Goal: Task Accomplishment & Management: Manage account settings

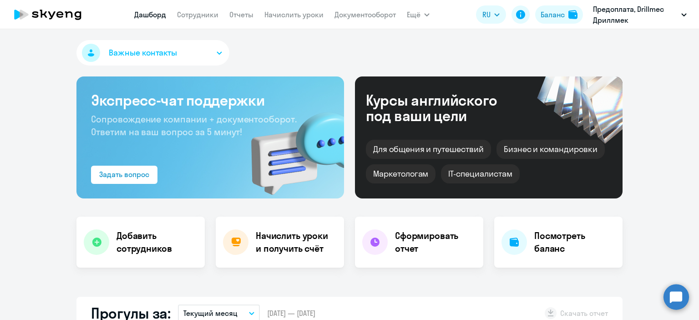
select select "30"
click at [683, 12] on button "Предоплата, Drillmec Дриллмек" at bounding box center [640, 15] width 103 height 22
click at [683, 13] on icon "button" at bounding box center [684, 14] width 5 height 3
click at [382, 14] on link "Документооборот" at bounding box center [365, 14] width 61 height 9
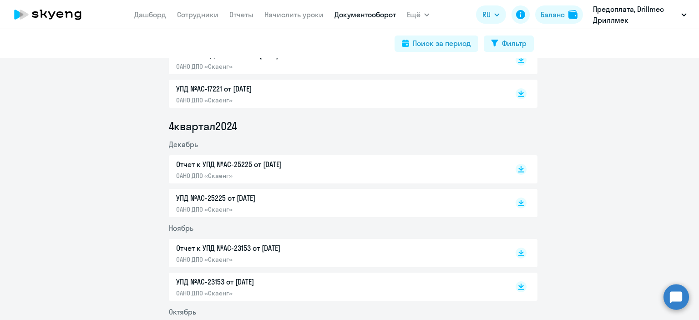
scroll to position [319, 0]
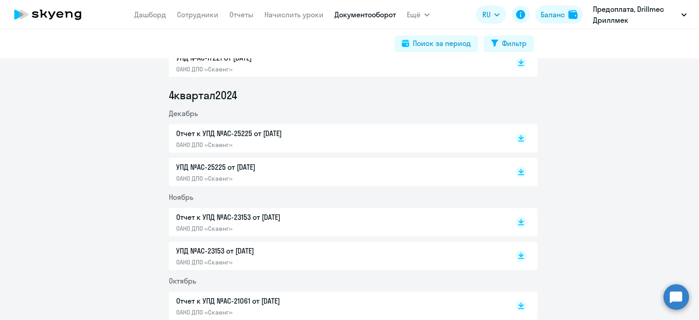
click at [305, 134] on p "Отчет к УПД №AC-25225 от [DATE]" at bounding box center [271, 133] width 191 height 11
click at [315, 167] on p "УПД №AC-25225 от [DATE]" at bounding box center [271, 167] width 191 height 11
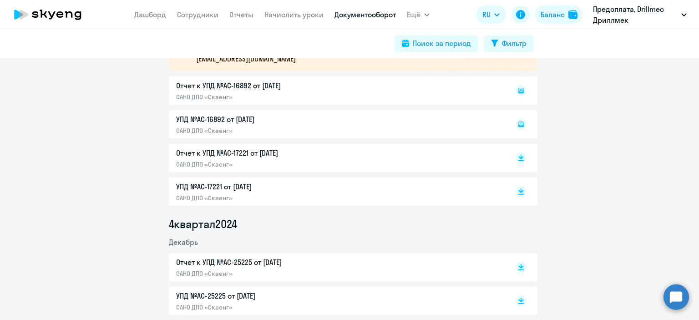
scroll to position [182, 0]
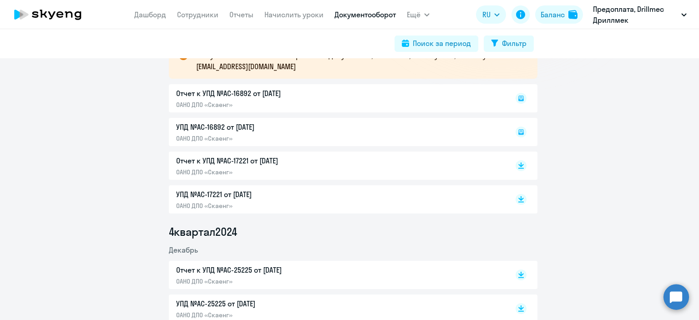
click at [361, 99] on div "Отчет к УПД №AC-16892 от [DATE] ОАНО ДПО «Скаенг»" at bounding box center [353, 98] width 369 height 28
click at [338, 138] on div "УПД №AC-16892 от [DATE] ОАНО ДПО «Скаенг»" at bounding box center [353, 132] width 369 height 28
click at [333, 168] on p "ОАНО ДПО «Скаенг»" at bounding box center [271, 172] width 191 height 8
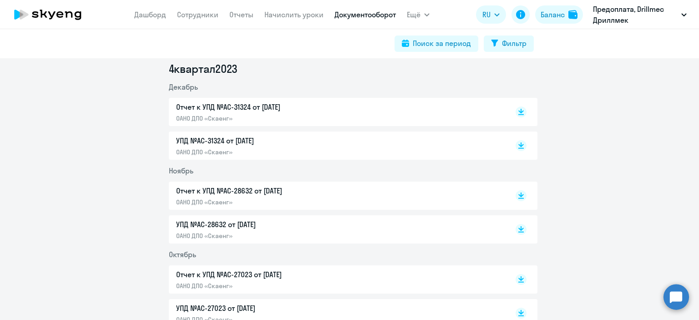
scroll to position [1284, 0]
click at [426, 12] on button "Ещё" at bounding box center [418, 14] width 23 height 18
click at [426, 15] on icon "button" at bounding box center [427, 15] width 5 height 2
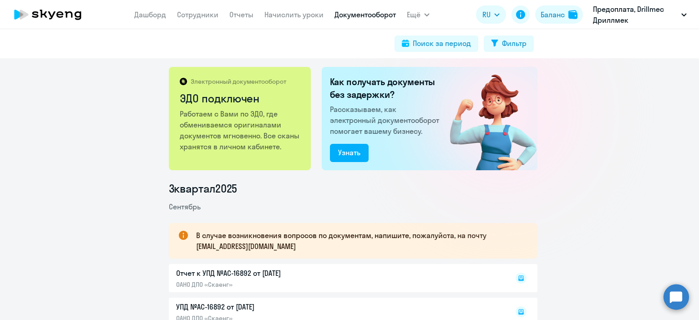
scroll to position [0, 0]
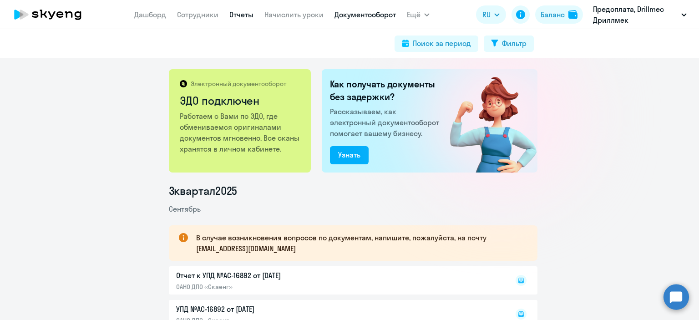
click at [246, 13] on link "Отчеты" at bounding box center [241, 14] width 24 height 9
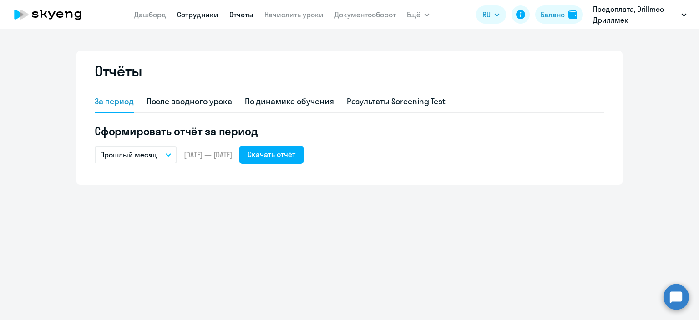
click at [183, 16] on link "Сотрудники" at bounding box center [197, 14] width 41 height 9
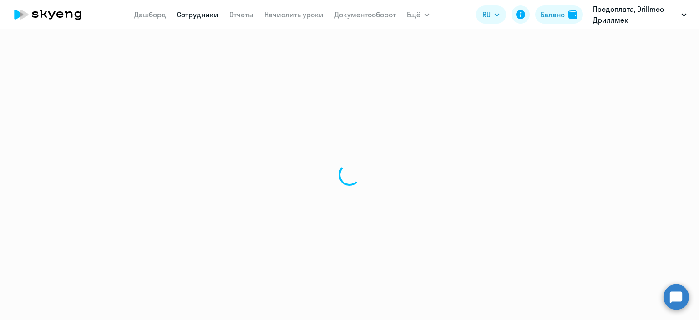
select select "30"
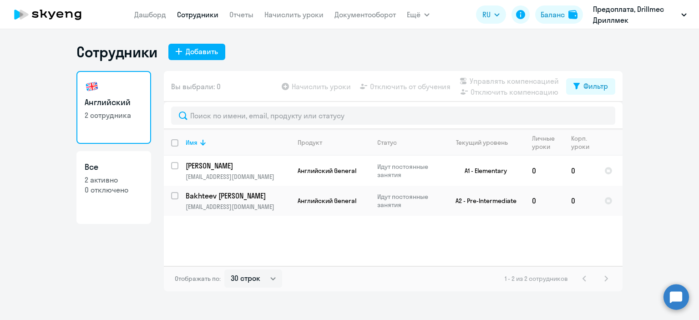
click at [489, 80] on app-table-action-button "Управлять компенсацией" at bounding box center [508, 81] width 101 height 11
click at [508, 96] on app-table-action-button "Отключить компенсацию" at bounding box center [508, 92] width 101 height 11
click at [326, 86] on app-table-action-button "Начислить уроки" at bounding box center [315, 86] width 71 height 11
click at [149, 12] on link "Дашборд" at bounding box center [150, 14] width 32 height 9
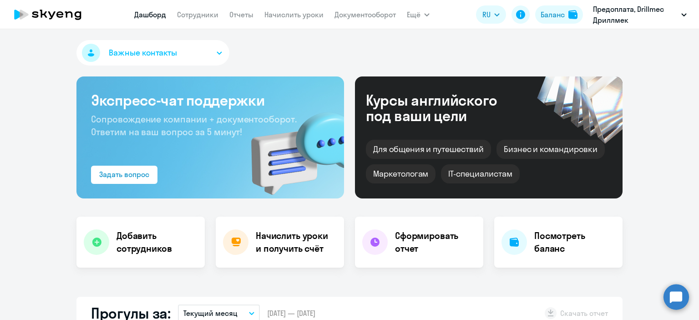
select select "30"
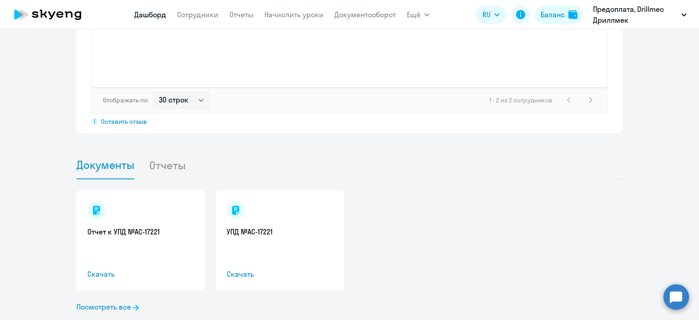
scroll to position [809, 0]
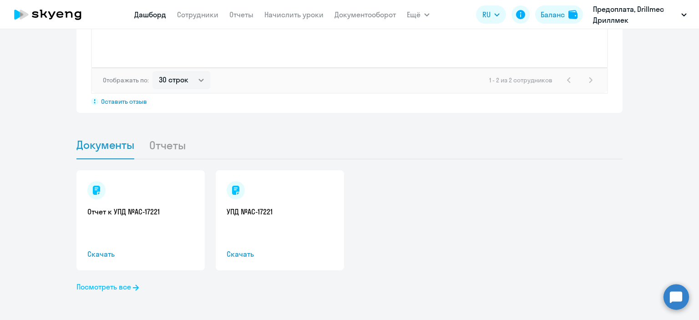
click at [128, 287] on link "Посмотреть все" at bounding box center [107, 286] width 62 height 11
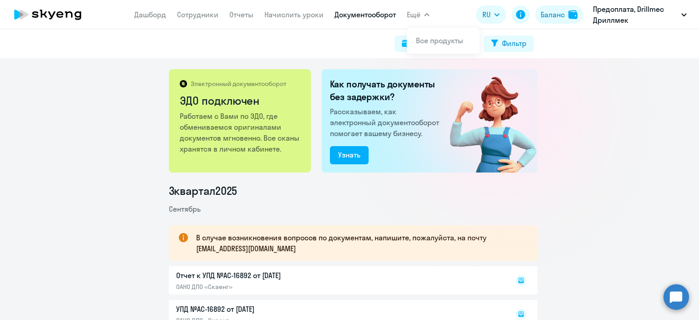
click at [426, 14] on icon "button" at bounding box center [427, 15] width 5 height 2
click at [426, 13] on icon "button" at bounding box center [426, 14] width 5 height 3
click at [424, 41] on link "Все продукты" at bounding box center [439, 40] width 47 height 9
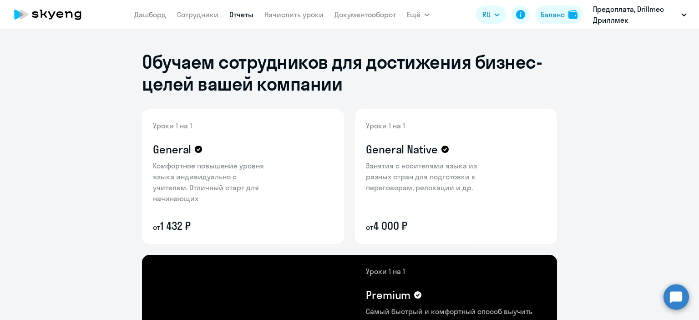
click at [239, 15] on link "Отчеты" at bounding box center [241, 14] width 24 height 9
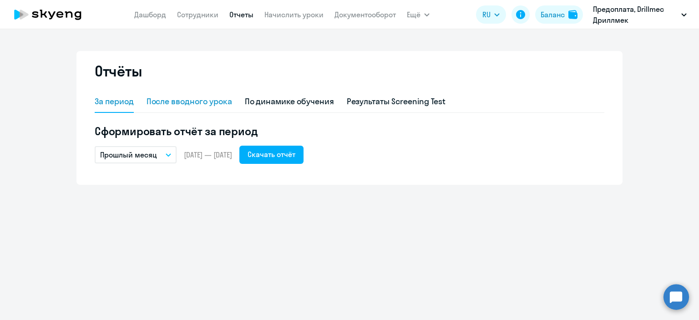
click at [219, 106] on div "После вводного урока" at bounding box center [190, 102] width 86 height 12
select select "10"
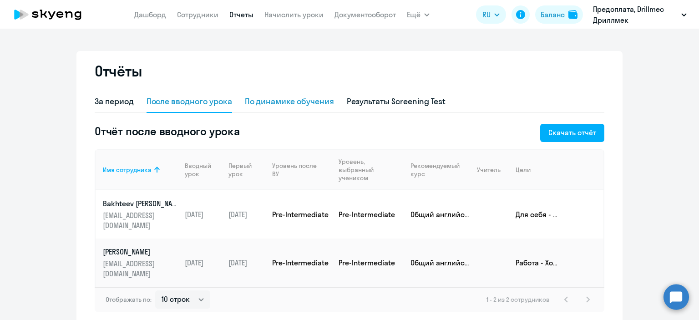
click at [286, 107] on div "По динамике обучения" at bounding box center [289, 102] width 89 height 12
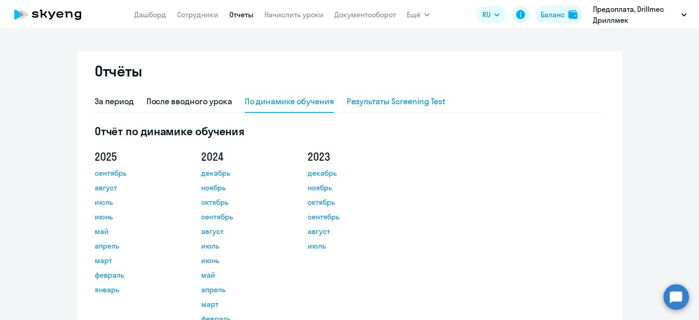
click at [404, 100] on div "Результаты Screening Test" at bounding box center [396, 102] width 99 height 12
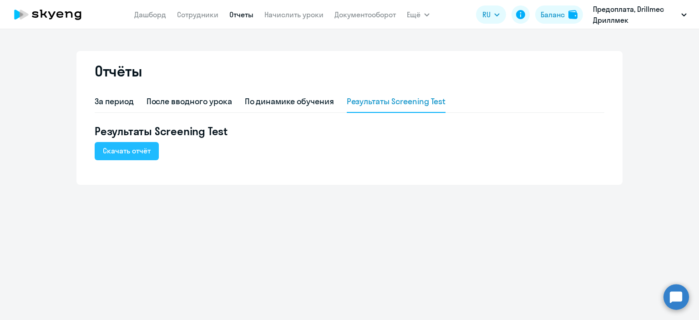
click at [118, 152] on div "Скачать отчёт" at bounding box center [127, 150] width 48 height 11
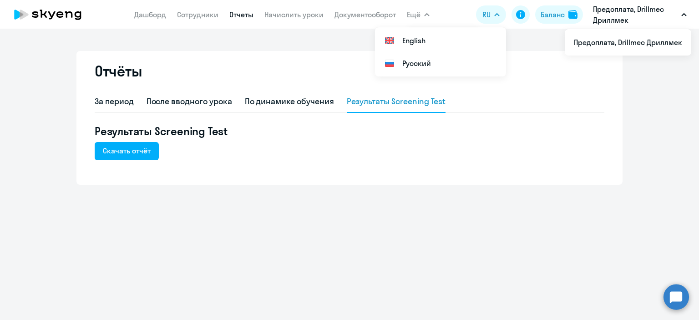
click at [683, 14] on icon "button" at bounding box center [684, 14] width 5 height 3
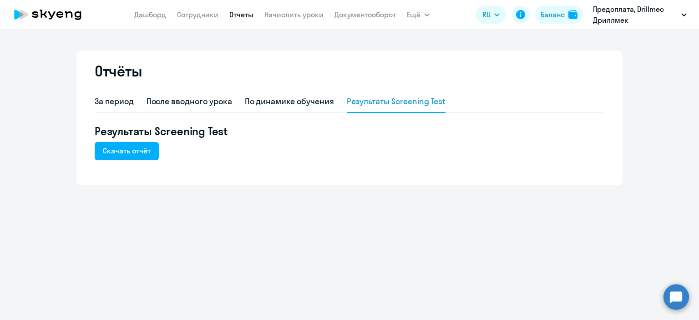
click at [683, 14] on icon "button" at bounding box center [684, 14] width 5 height 3
click at [648, 45] on li "Предоплата, Drillmec Дриллмек" at bounding box center [628, 42] width 127 height 23
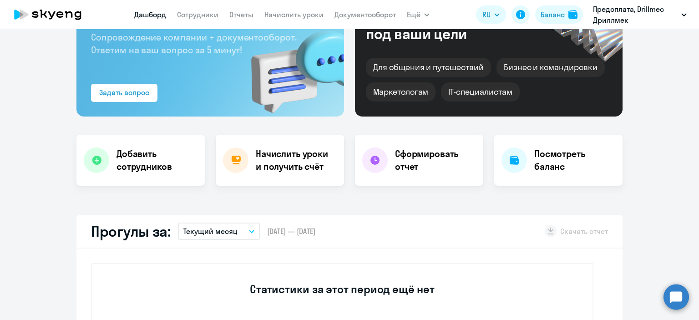
scroll to position [137, 0]
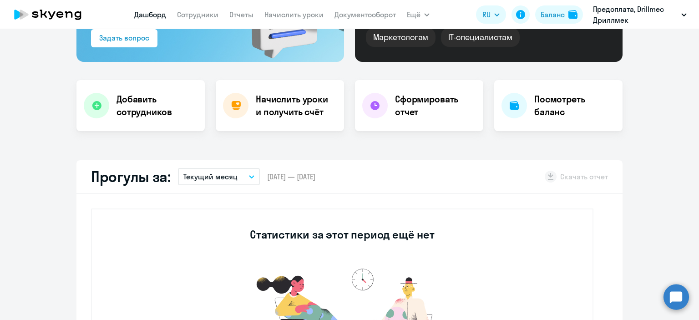
select select "30"
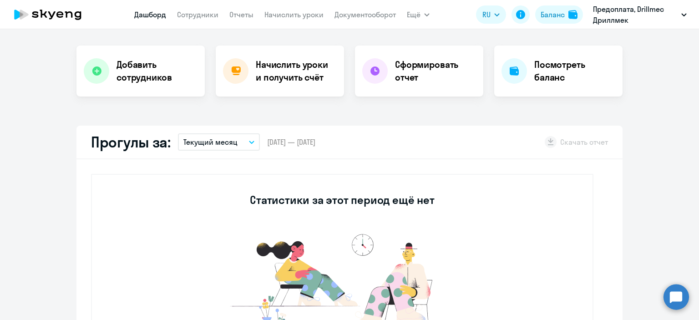
scroll to position [0, 0]
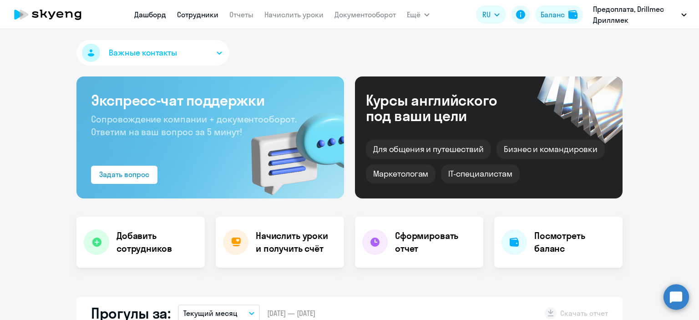
click at [208, 15] on link "Сотрудники" at bounding box center [197, 14] width 41 height 9
select select "30"
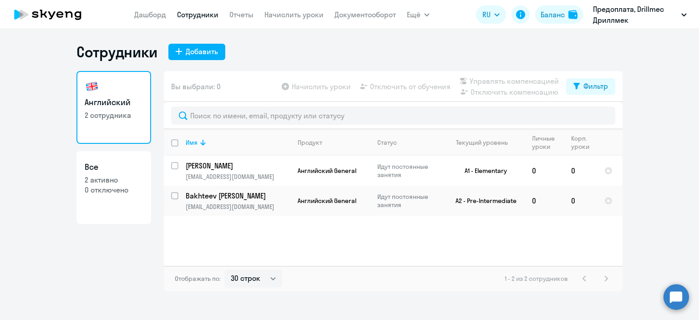
click at [504, 81] on app-table-action-button "Управлять компенсацией" at bounding box center [508, 81] width 101 height 11
click at [509, 91] on app-table-action-button "Отключить компенсацию" at bounding box center [508, 92] width 101 height 11
click at [418, 85] on app-table-action-button "Отключить от обучения" at bounding box center [404, 86] width 92 height 11
click at [322, 85] on app-table-action-button "Начислить уроки" at bounding box center [315, 86] width 71 height 11
click at [178, 167] on td "[PERSON_NAME] [PERSON_NAME][EMAIL_ADDRESS][DOMAIN_NAME]" at bounding box center [234, 171] width 112 height 30
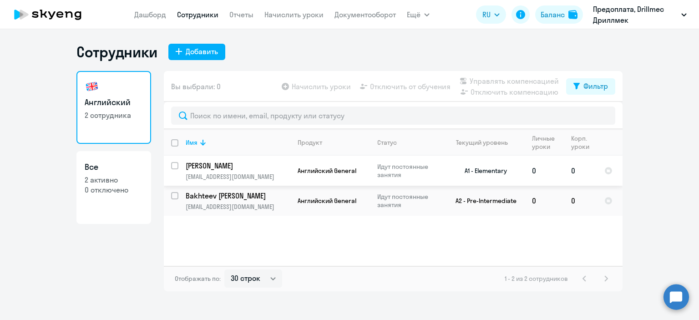
select select "english"
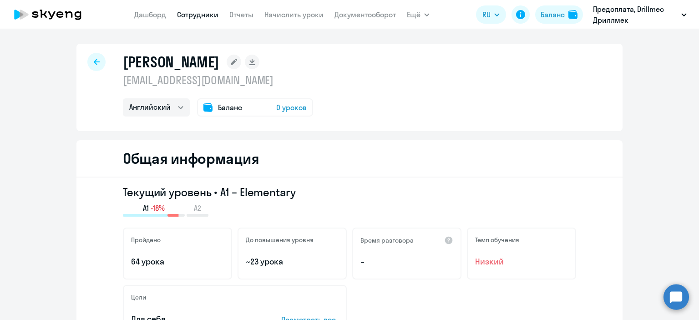
click at [94, 62] on icon at bounding box center [97, 62] width 6 height 6
select select "30"
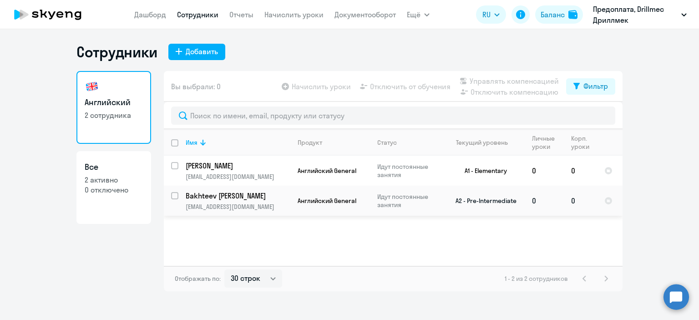
click at [318, 199] on span "Английский General" at bounding box center [327, 201] width 59 height 8
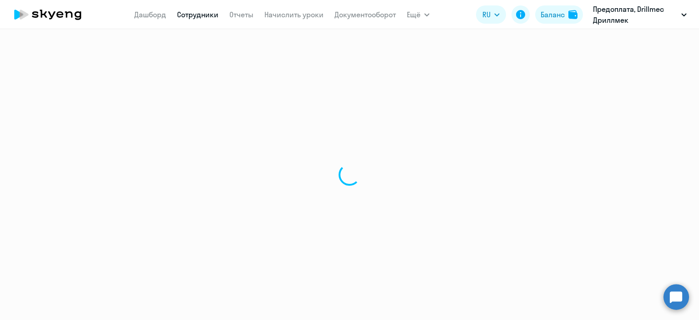
select select "english"
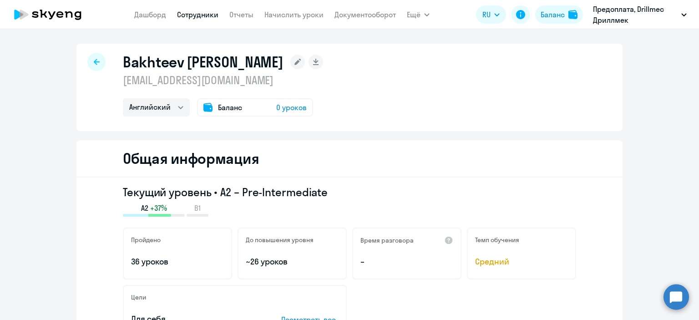
click at [291, 110] on span "0 уроков" at bounding box center [291, 107] width 31 height 11
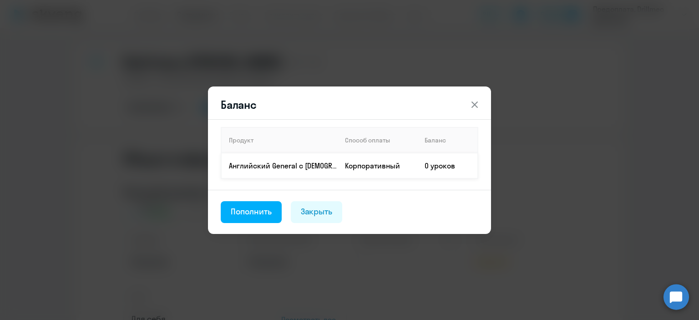
click at [425, 170] on td "0 уроков" at bounding box center [448, 165] width 61 height 25
click at [333, 212] on button "Закрыть" at bounding box center [317, 212] width 52 height 22
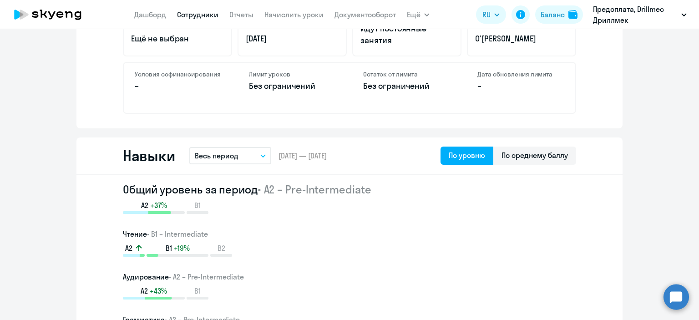
scroll to position [184, 0]
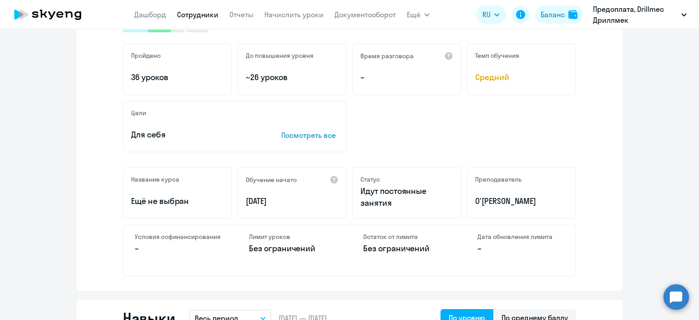
drag, startPoint x: 90, startPoint y: 15, endPoint x: 47, endPoint y: 13, distance: 42.4
click at [47, 13] on app-header "[PERSON_NAME] Отчеты Начислить уроки Документооборот Ещё Дашборд Сотрудники Отч…" at bounding box center [349, 14] width 699 height 29
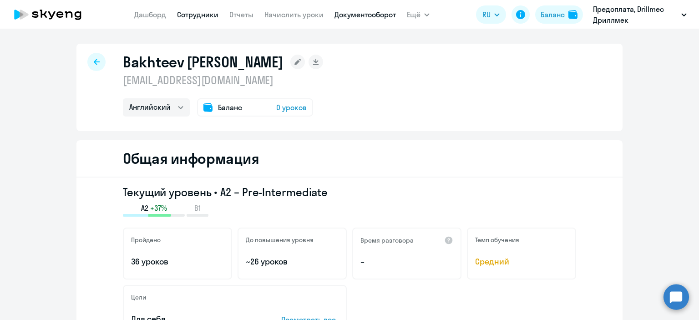
click at [348, 16] on link "Документооборот" at bounding box center [365, 14] width 61 height 9
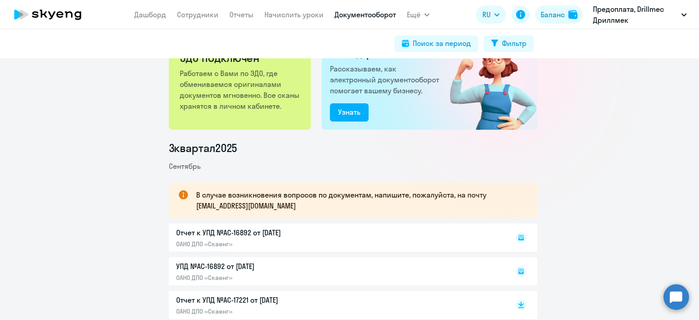
scroll to position [228, 0]
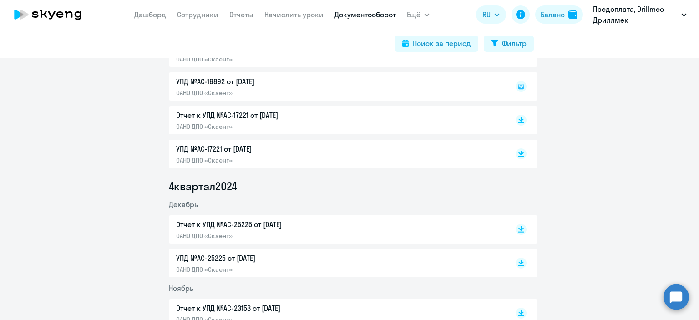
click at [339, 149] on p "УПД №AC-17221 от [DATE]" at bounding box center [271, 148] width 191 height 11
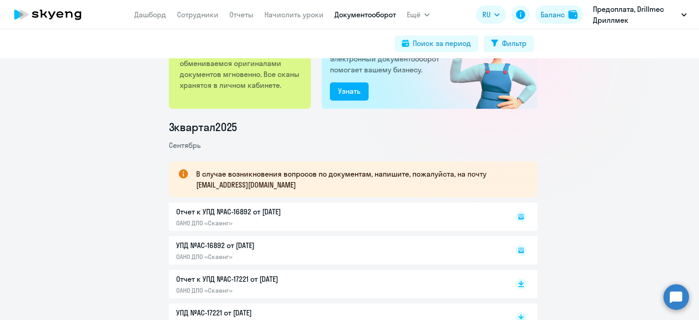
scroll to position [0, 0]
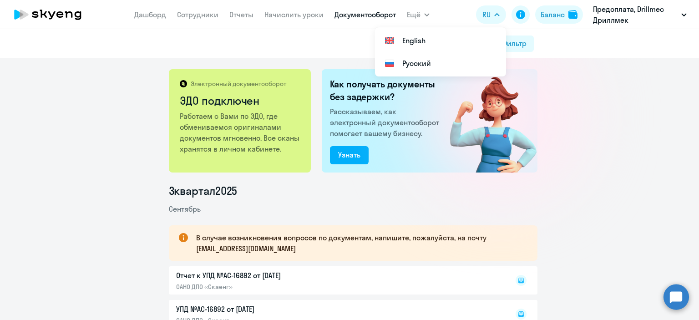
click at [244, 115] on p "Работаем с Вами по ЭДО, где обмениваемся оригиналами документов мгновенно. Все …" at bounding box center [241, 133] width 122 height 44
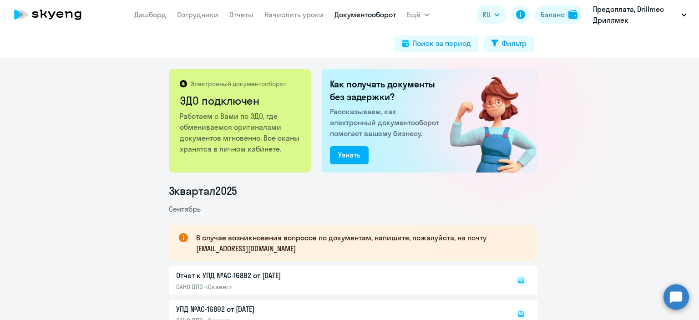
click at [244, 88] on div "Электронный документооборот ЭДО подключен" at bounding box center [241, 95] width 122 height 31
click at [240, 131] on p "Работаем с Вами по ЭДО, где обмениваемся оригиналами документов мгновенно. Все …" at bounding box center [241, 133] width 122 height 44
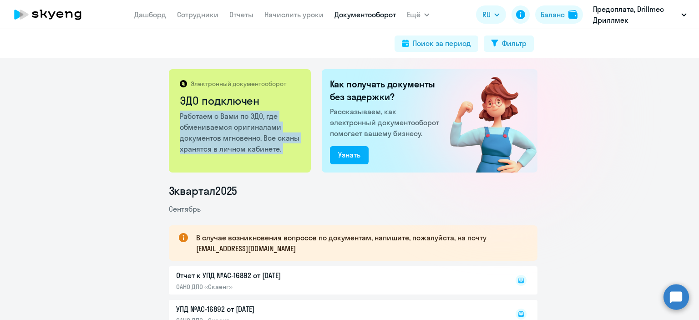
click at [240, 131] on p "Работаем с Вами по ЭДО, где обмениваемся оригиналами документов мгновенно. Все …" at bounding box center [241, 133] width 122 height 44
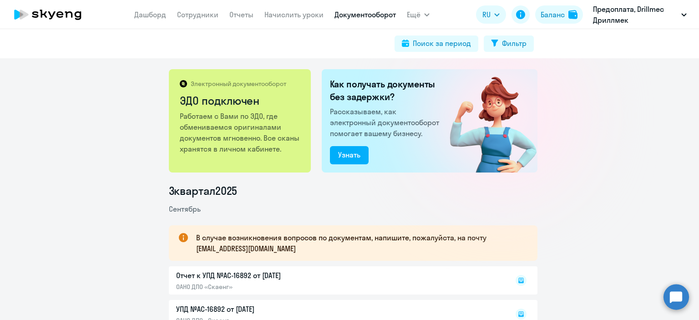
click at [292, 194] on li "3 квартал 2025" at bounding box center [353, 190] width 369 height 15
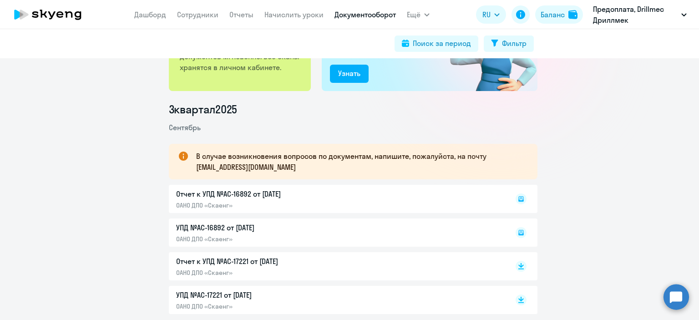
scroll to position [91, 0]
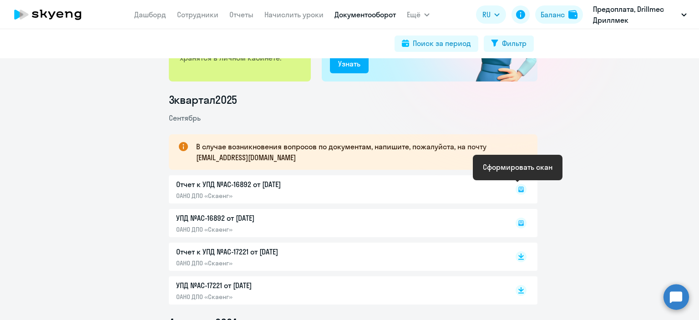
click at [517, 190] on rect at bounding box center [521, 189] width 11 height 11
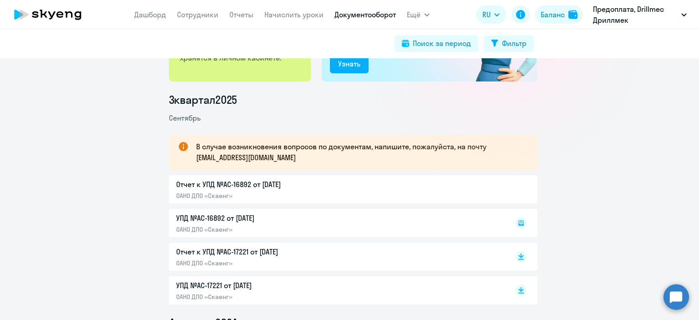
click at [277, 253] on p "Отчет к УПД №AC-17221 от [DATE]" at bounding box center [271, 251] width 191 height 11
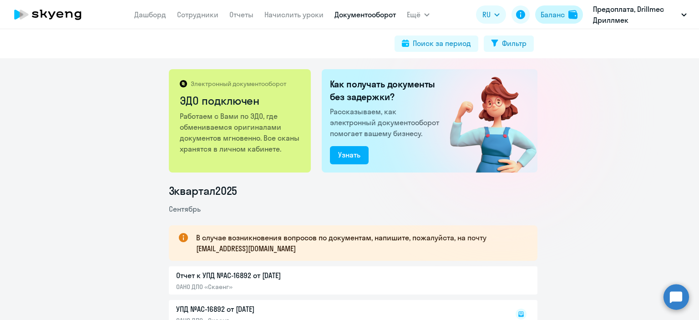
click at [571, 14] on img at bounding box center [573, 14] width 9 height 9
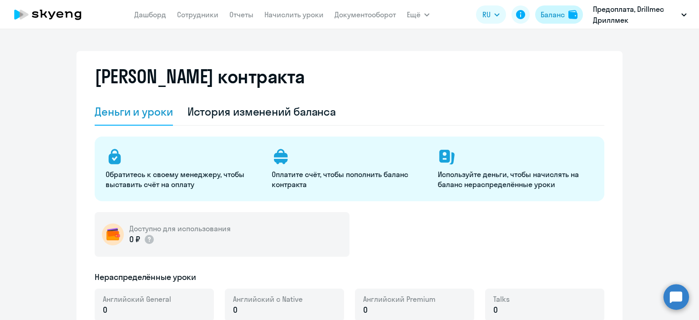
select select "english_adult_not_native_speaker"
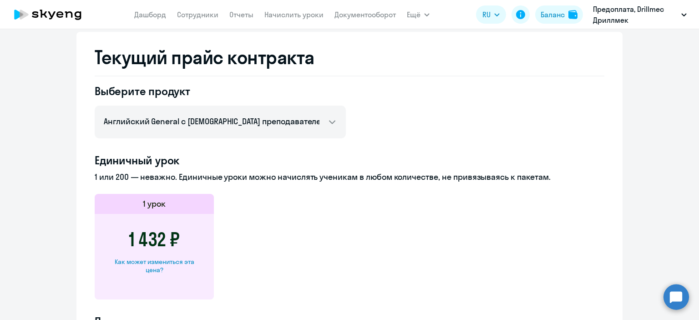
scroll to position [364, 0]
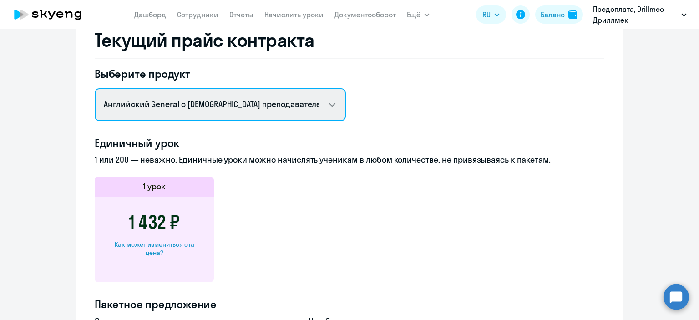
click at [329, 103] on select "Английский General с русскоговорящим преподавателем Английский General с [DEMOG…" at bounding box center [220, 104] width 251 height 33
click at [330, 102] on select "Английский General с русскоговорящим преподавателем Английский General с [DEMOG…" at bounding box center [220, 104] width 251 height 33
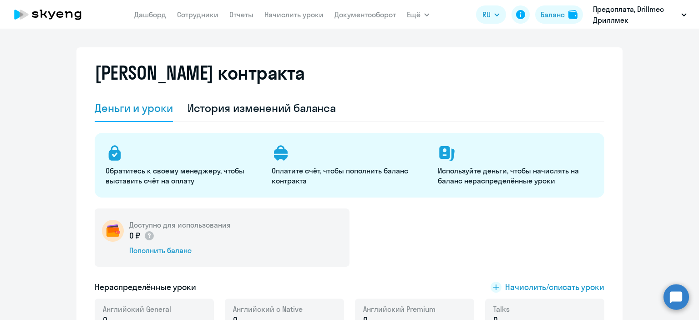
scroll to position [0, 0]
